Goal: Transaction & Acquisition: Purchase product/service

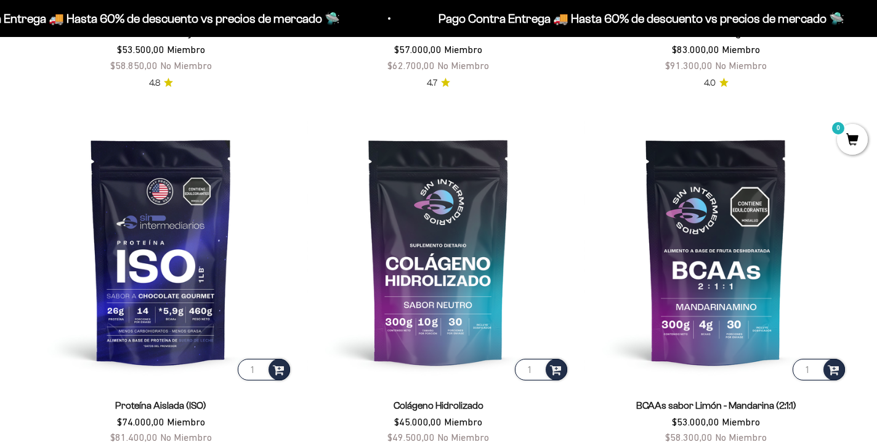
scroll to position [802, 0]
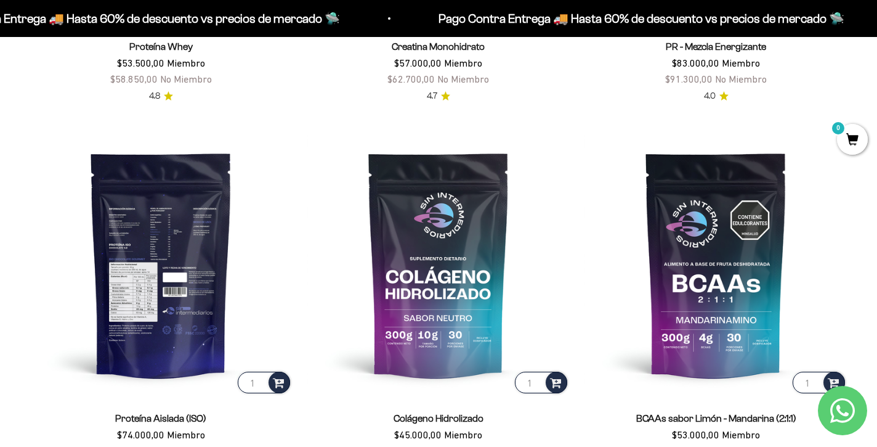
click at [208, 268] on img at bounding box center [161, 264] width 263 height 263
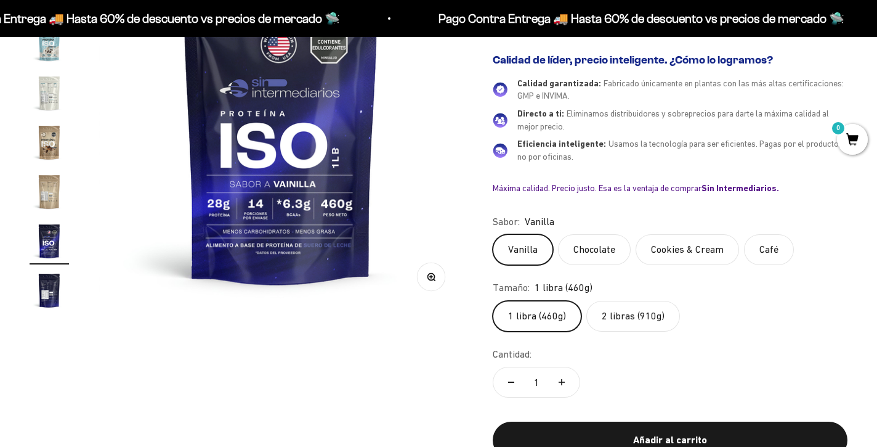
scroll to position [215, 0]
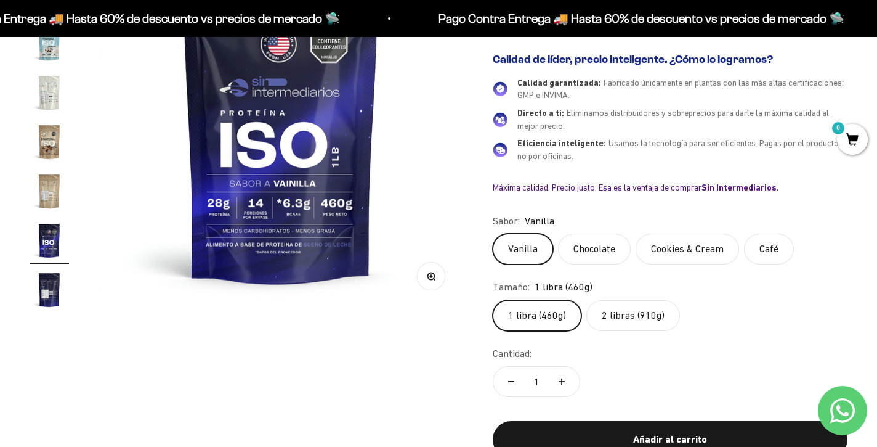
click at [707, 246] on label "Cookies & Cream" at bounding box center [688, 249] width 104 height 31
click at [493, 234] on input "Cookies & Cream" at bounding box center [492, 233] width 1 height 1
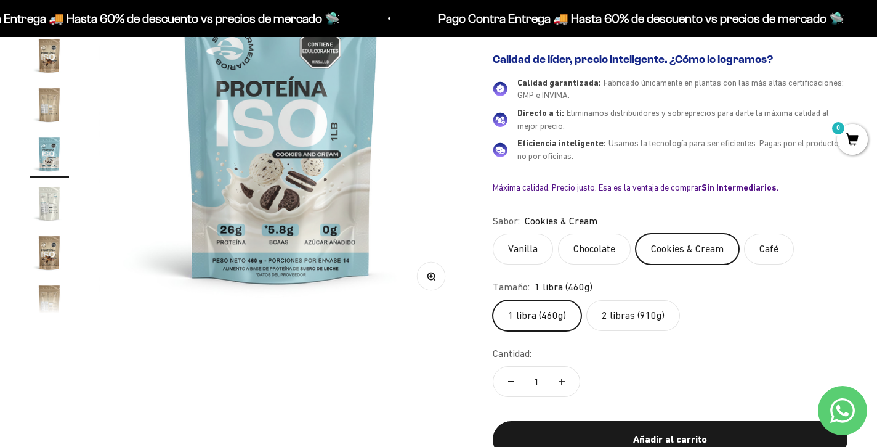
scroll to position [319, 0]
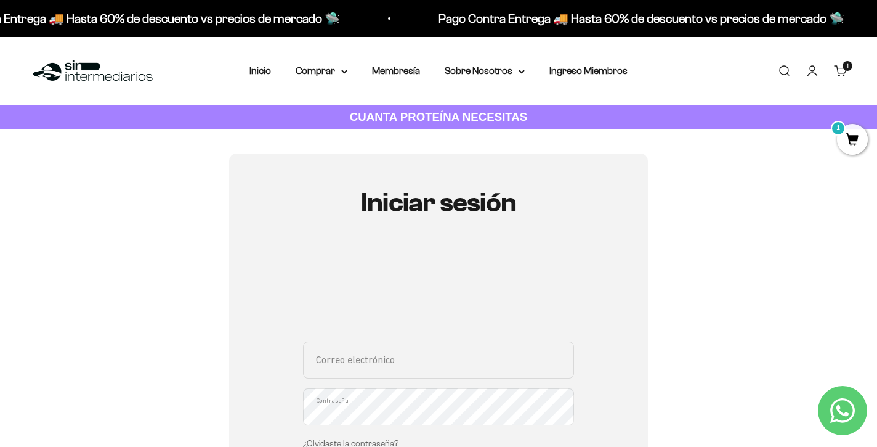
type input "[EMAIL_ADDRESS][DOMAIN_NAME]"
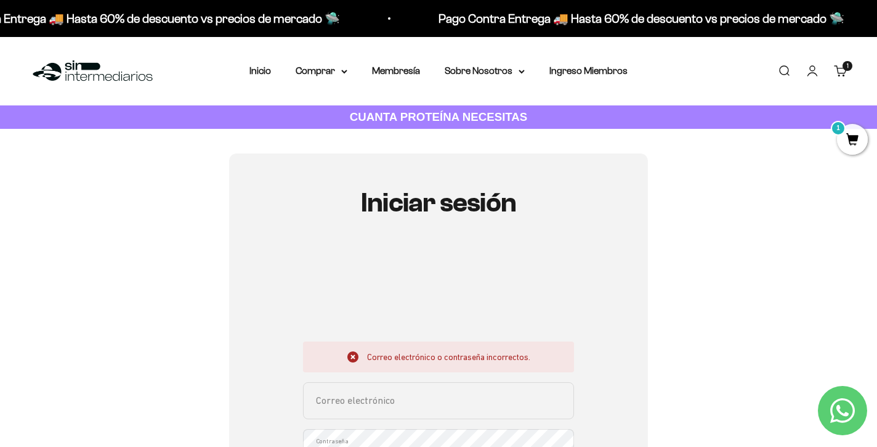
type input "joscaba2324@gmail.com"
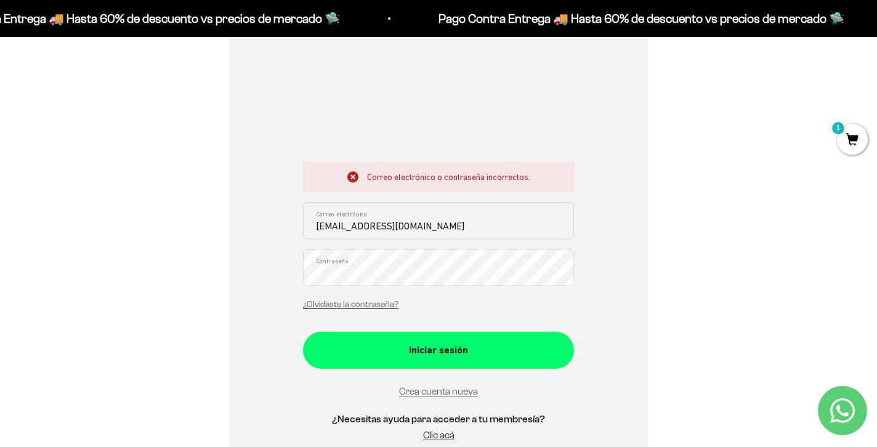
scroll to position [229, 0]
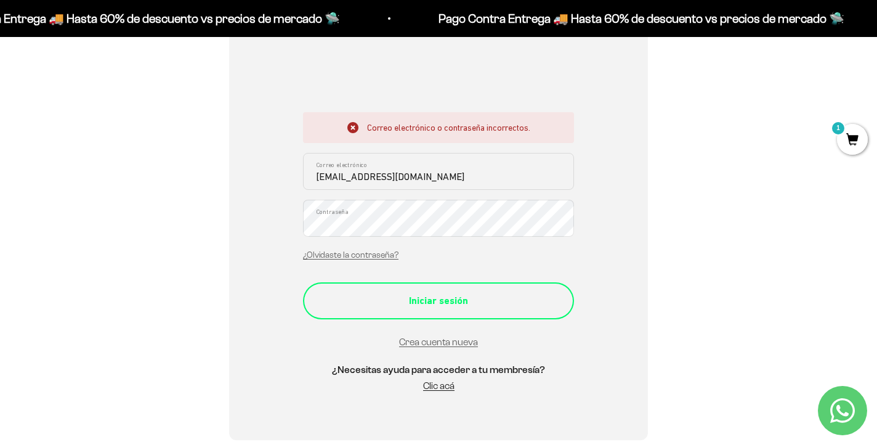
click at [428, 293] on div "Iniciar sesión" at bounding box center [439, 301] width 222 height 16
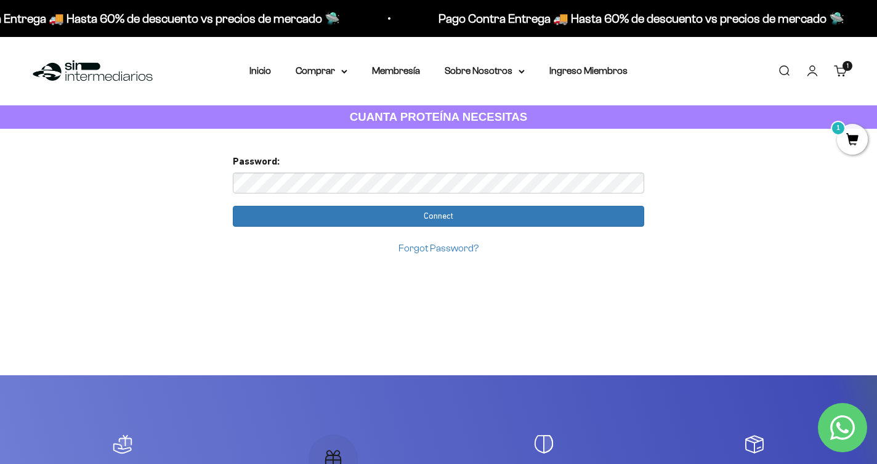
click at [439, 215] on input "Connect" at bounding box center [439, 216] width 412 height 21
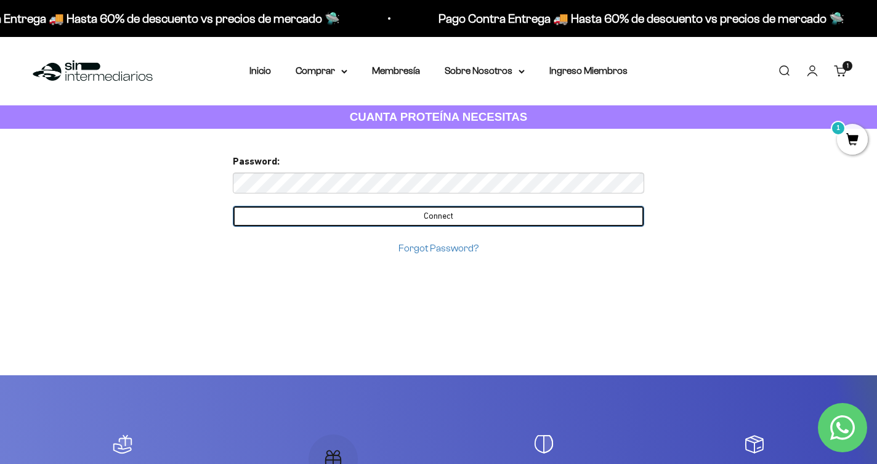
click at [420, 212] on input "Connect" at bounding box center [439, 216] width 412 height 21
click at [442, 224] on input "Connect" at bounding box center [439, 216] width 412 height 21
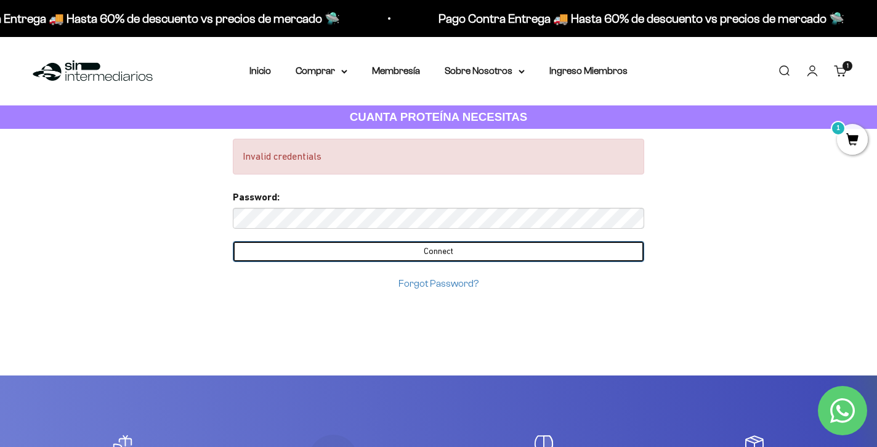
click at [489, 250] on input "Connect" at bounding box center [439, 251] width 412 height 21
click at [514, 256] on input "Connect" at bounding box center [439, 251] width 412 height 21
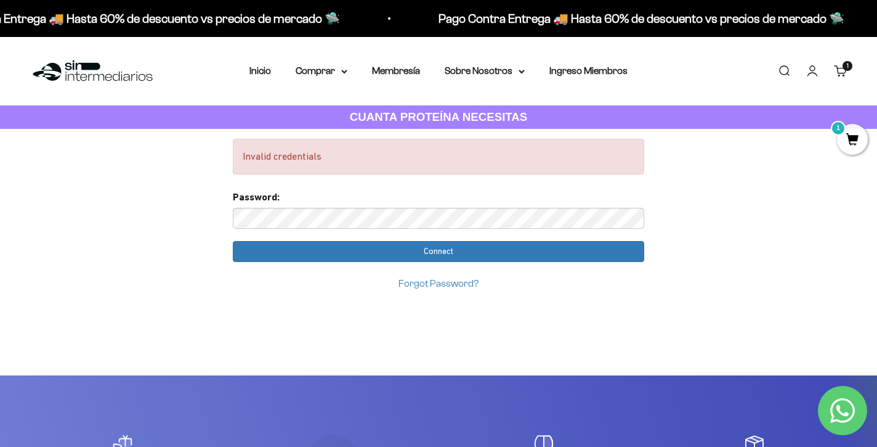
click at [433, 288] on div "Forgot Password?" at bounding box center [439, 283] width 412 height 16
click at [430, 286] on link "Forgot Password?" at bounding box center [439, 283] width 80 height 10
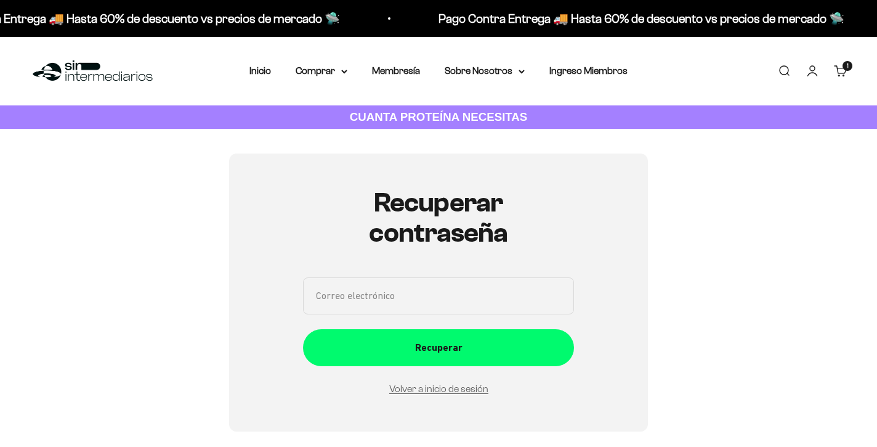
scroll to position [139, 0]
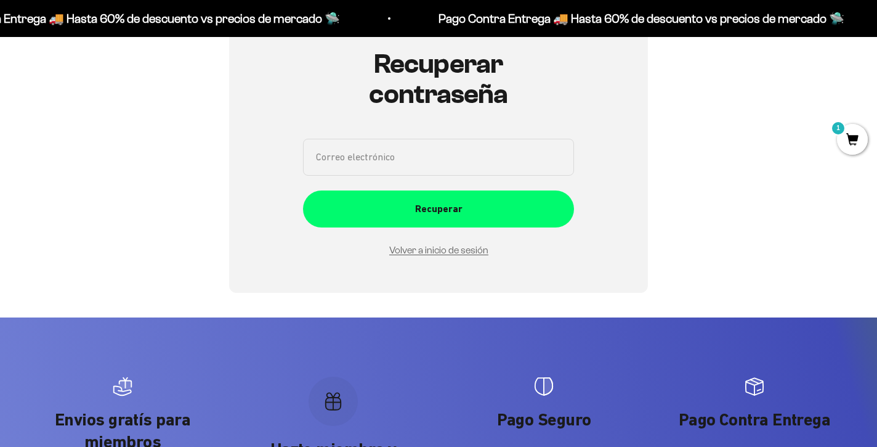
click at [399, 161] on input "Correo electrónico" at bounding box center [438, 157] width 271 height 37
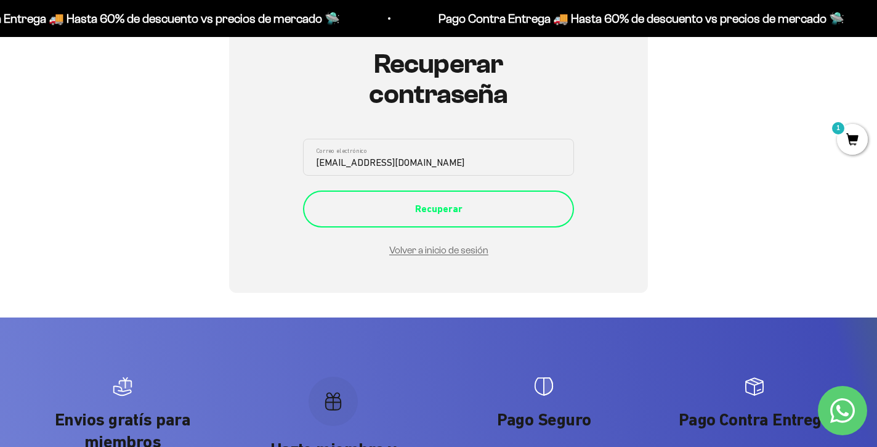
type input "[EMAIL_ADDRESS][DOMAIN_NAME]"
click at [515, 217] on button "Recuperar" at bounding box center [438, 208] width 271 height 37
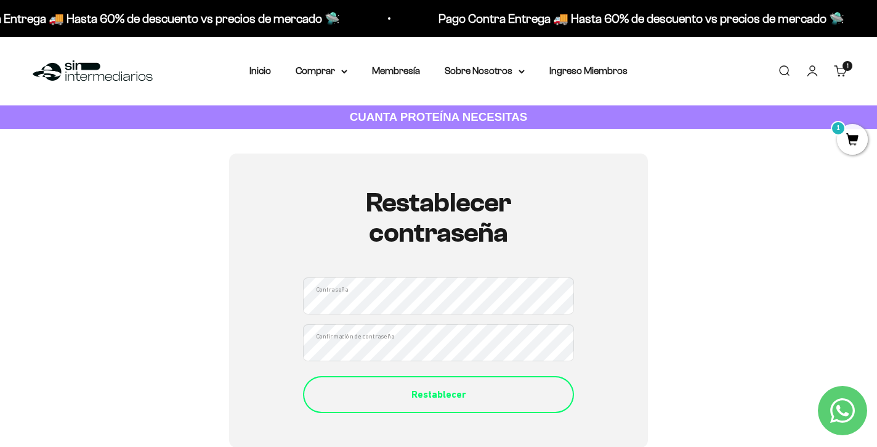
click at [435, 397] on div "Restablecer" at bounding box center [439, 394] width 222 height 16
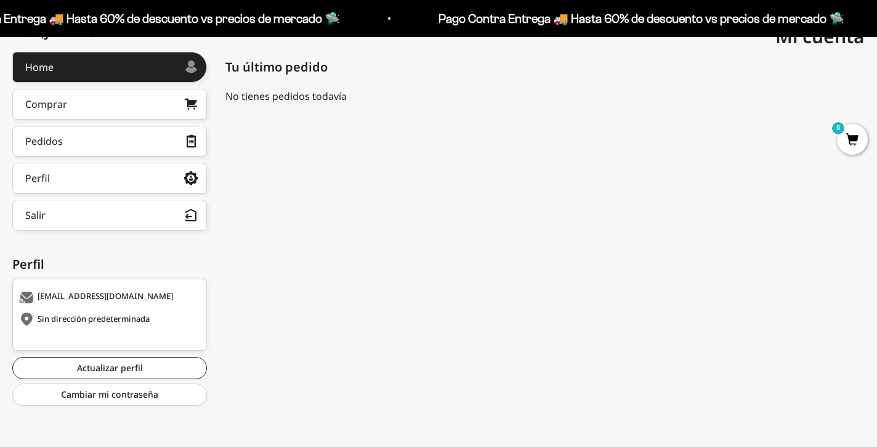
scroll to position [159, 0]
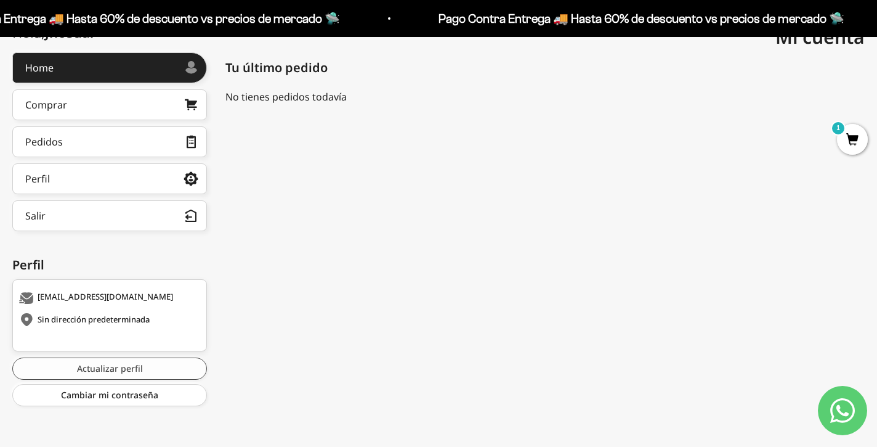
click at [129, 368] on link "Actualizar perfil" at bounding box center [109, 368] width 195 height 22
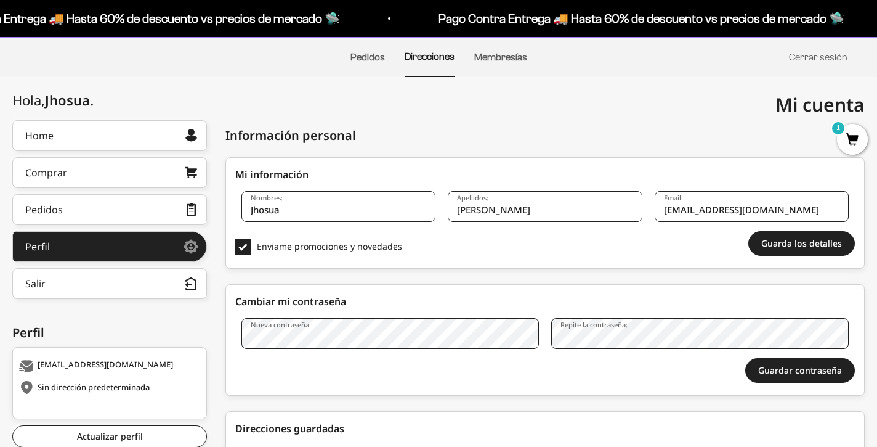
scroll to position [192, 0]
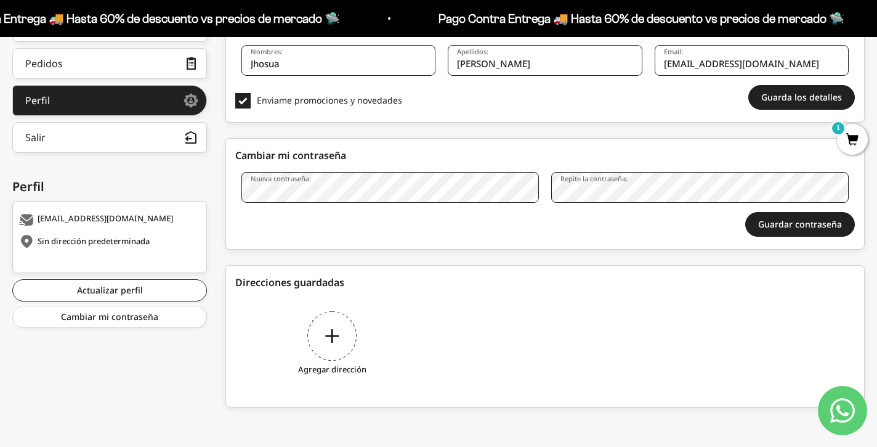
click at [325, 334] on div "Agregar dirección" at bounding box center [332, 345] width 194 height 92
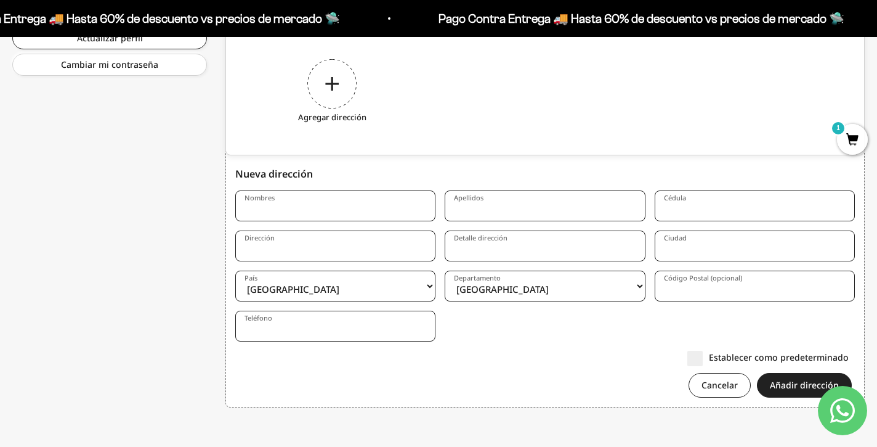
click at [302, 197] on input "Nombres" at bounding box center [335, 205] width 200 height 31
type input "jhosua"
click at [497, 211] on input "Apellidos" at bounding box center [545, 205] width 200 height 31
type input "cabanzo"
click at [709, 208] on input "Cédula" at bounding box center [755, 205] width 200 height 31
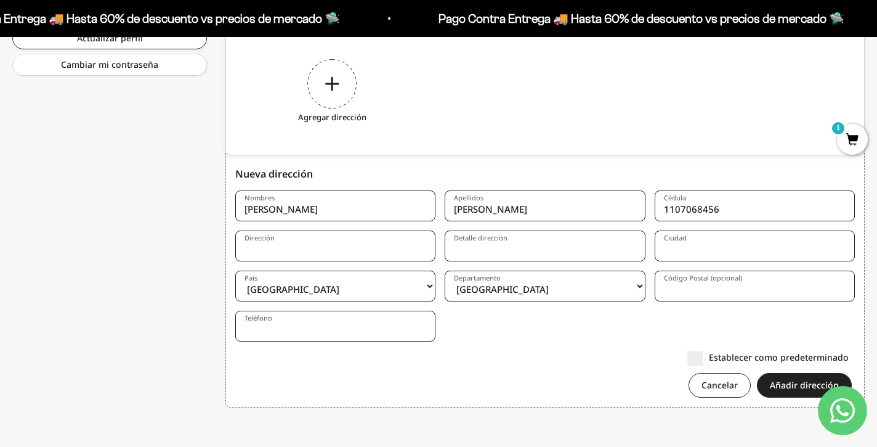
type input "1107068456"
click at [391, 245] on input "Dirección" at bounding box center [335, 245] width 200 height 31
type input "diagonal 148bis 5-71"
click at [482, 259] on input "Detalle dirección" at bounding box center [545, 245] width 200 height 31
type input "edificio kirpal apto 504"
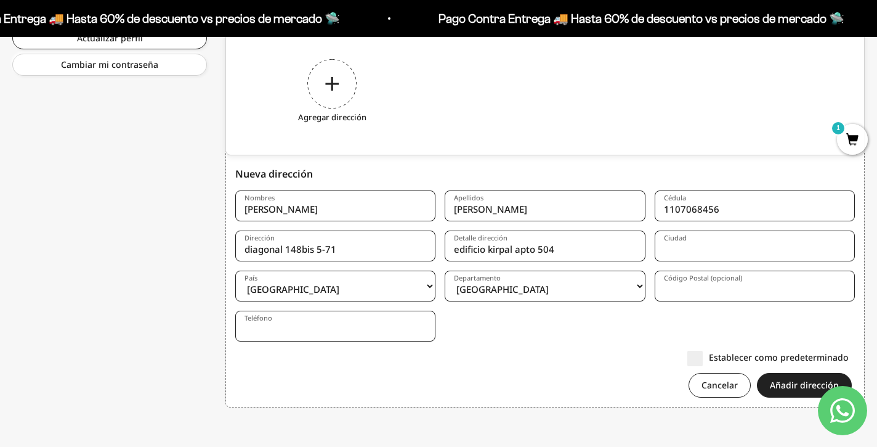
click at [675, 250] on input "Ciudad" at bounding box center [755, 245] width 200 height 31
type input "bogota"
click at [589, 328] on form "Nombres jhosua Apellidos cabanzo Cédula 1107068456 Dirección diagonal 148bis 5-…" at bounding box center [545, 298] width 620 height 216
select select "Bogotá, D.C."
click at [395, 330] on input "Teléfono" at bounding box center [335, 326] width 200 height 31
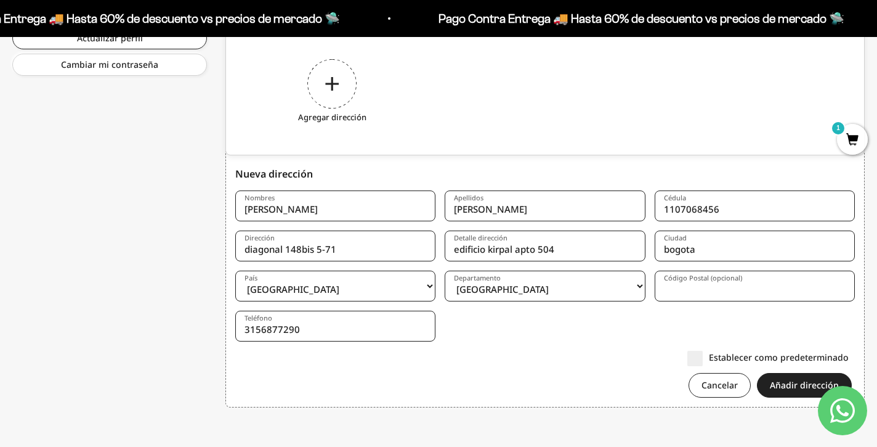
type input "3156877290"
click at [697, 359] on label "Establecer como predeterminado" at bounding box center [768, 357] width 161 height 13
click at [849, 357] on input "Establecer como predeterminado" at bounding box center [849, 357] width 0 height 0
click at [792, 392] on button "Añadir dirección" at bounding box center [804, 385] width 95 height 25
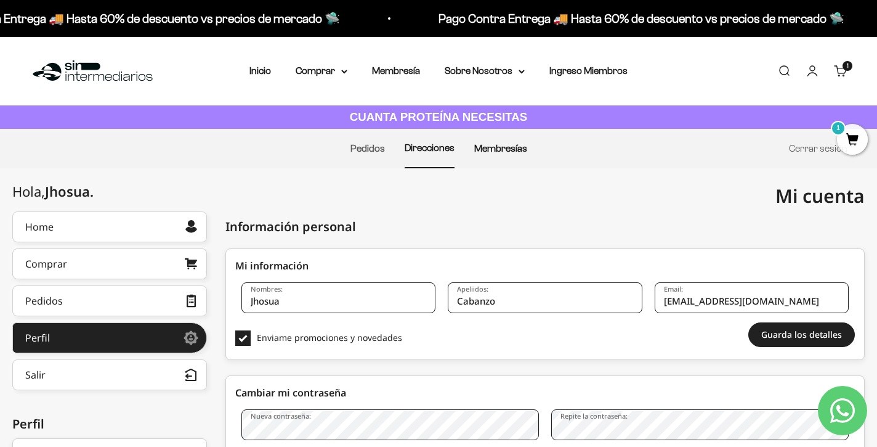
click at [495, 145] on link "Membresías" at bounding box center [500, 148] width 53 height 10
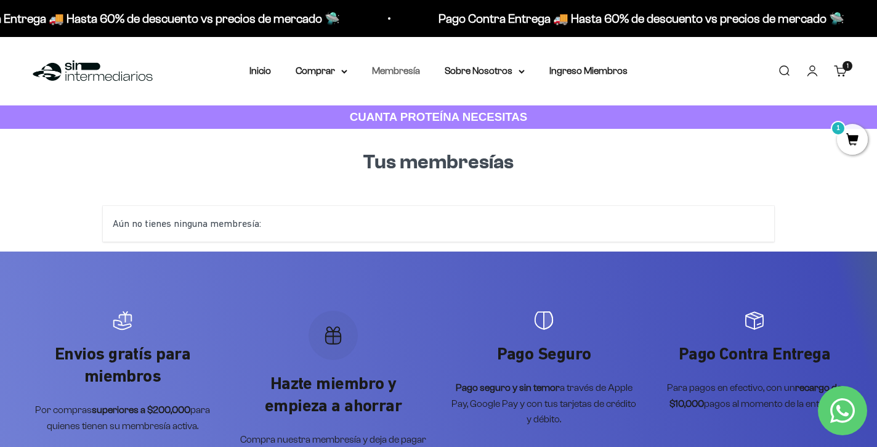
click at [403, 69] on link "Membresía" at bounding box center [396, 70] width 48 height 10
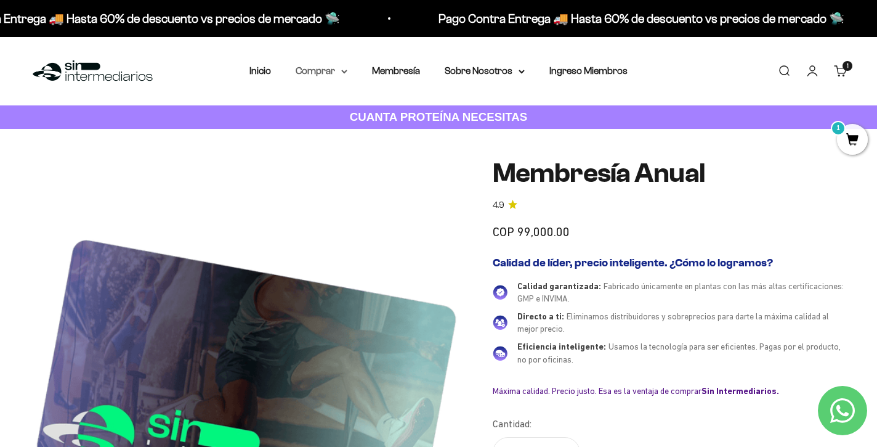
click at [343, 67] on summary "Comprar" at bounding box center [322, 71] width 52 height 16
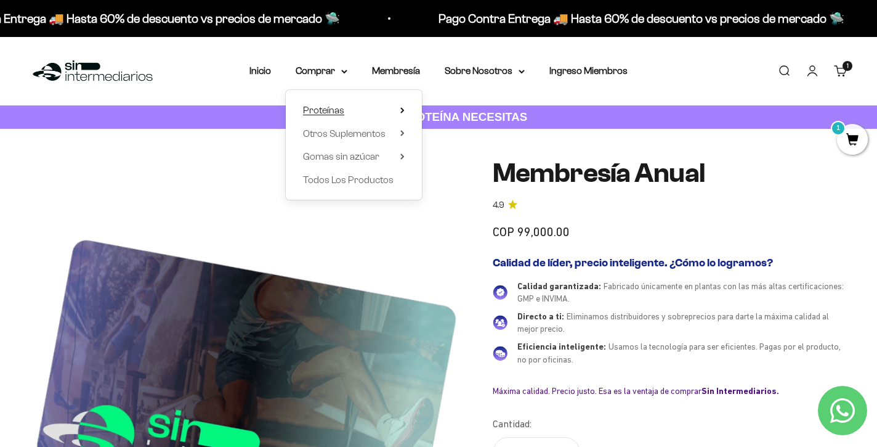
click at [383, 108] on summary "Proteínas" at bounding box center [354, 110] width 102 height 16
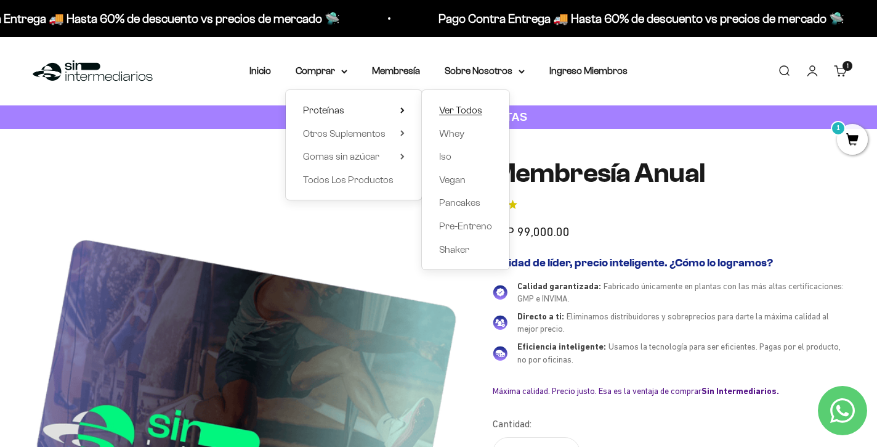
click at [445, 108] on span "Ver Todos" at bounding box center [460, 110] width 43 height 10
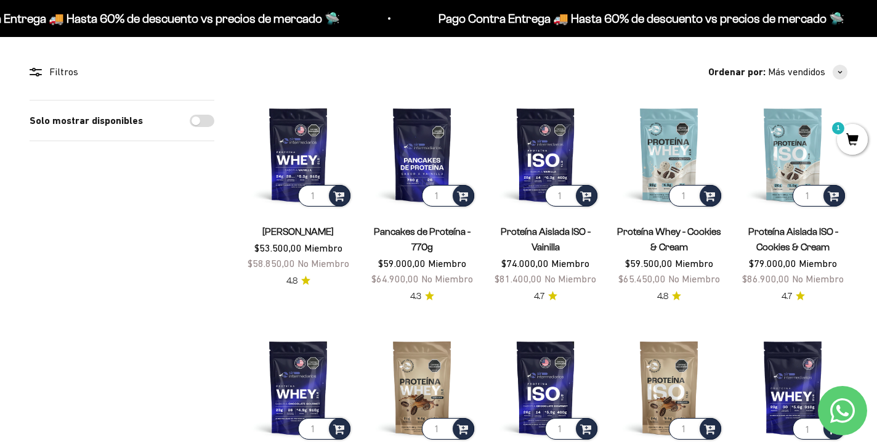
scroll to position [94, 0]
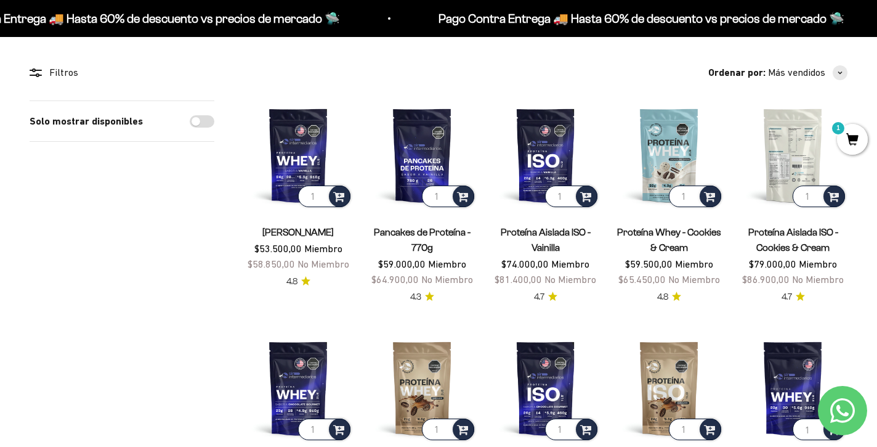
click at [779, 152] on img at bounding box center [793, 154] width 109 height 109
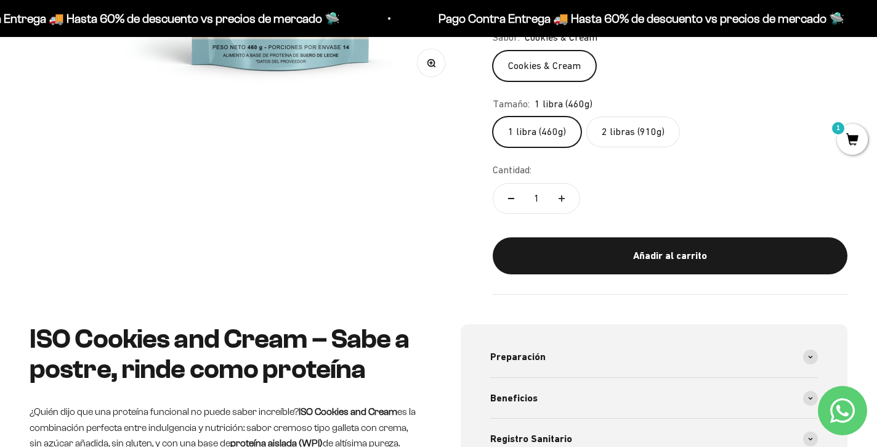
scroll to position [382, 0]
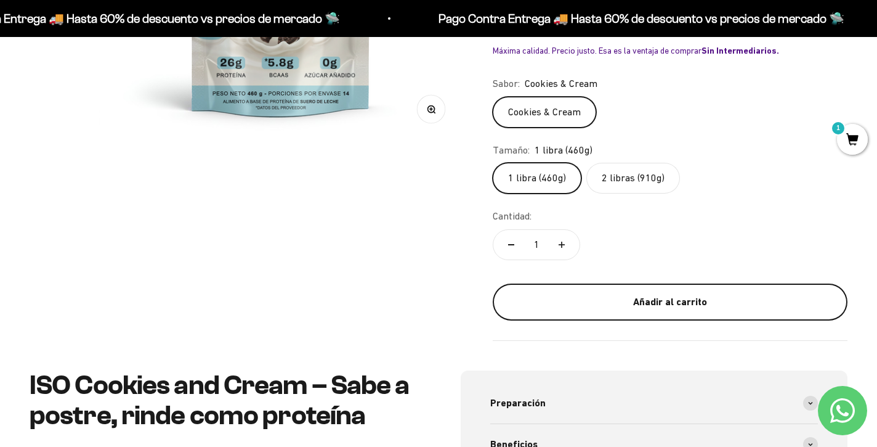
click at [585, 296] on div "Añadir al carrito" at bounding box center [671, 302] width 306 height 16
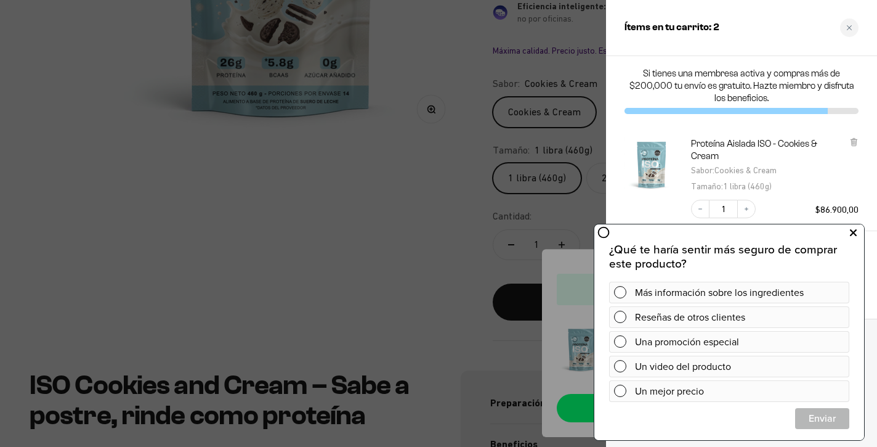
click at [853, 232] on icon at bounding box center [853, 233] width 7 height 16
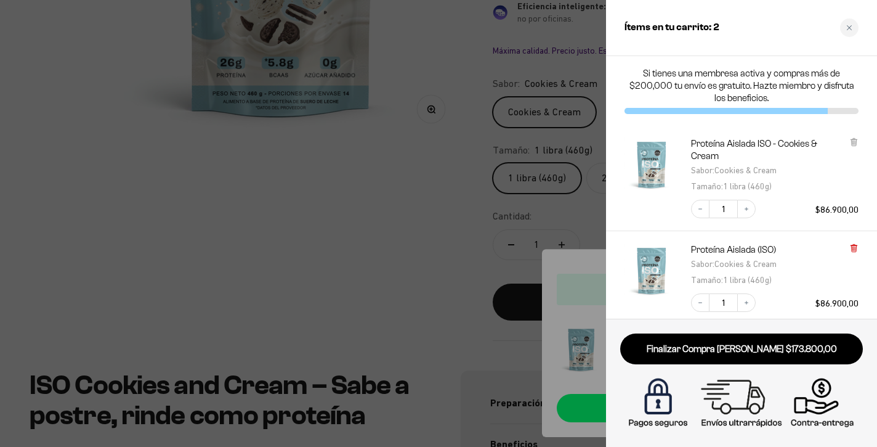
click at [855, 247] on icon at bounding box center [853, 248] width 5 height 6
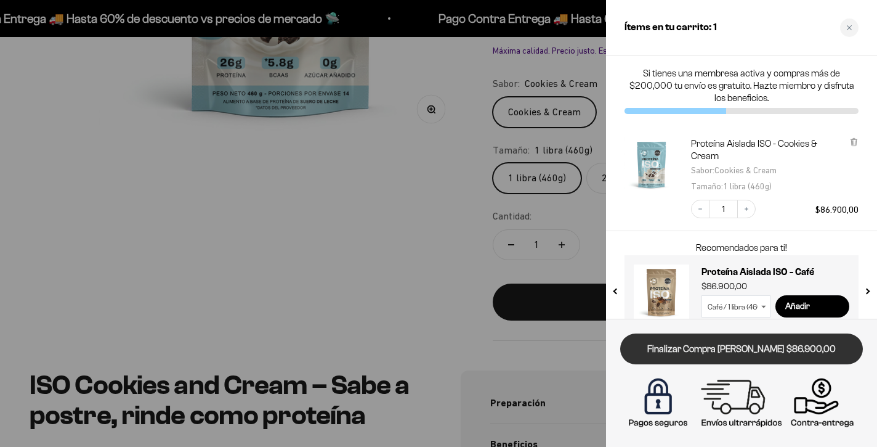
click at [821, 354] on link "Finalizar Compra [PERSON_NAME] $86.900,00" at bounding box center [741, 348] width 243 height 31
